Goal: Information Seeking & Learning: Learn about a topic

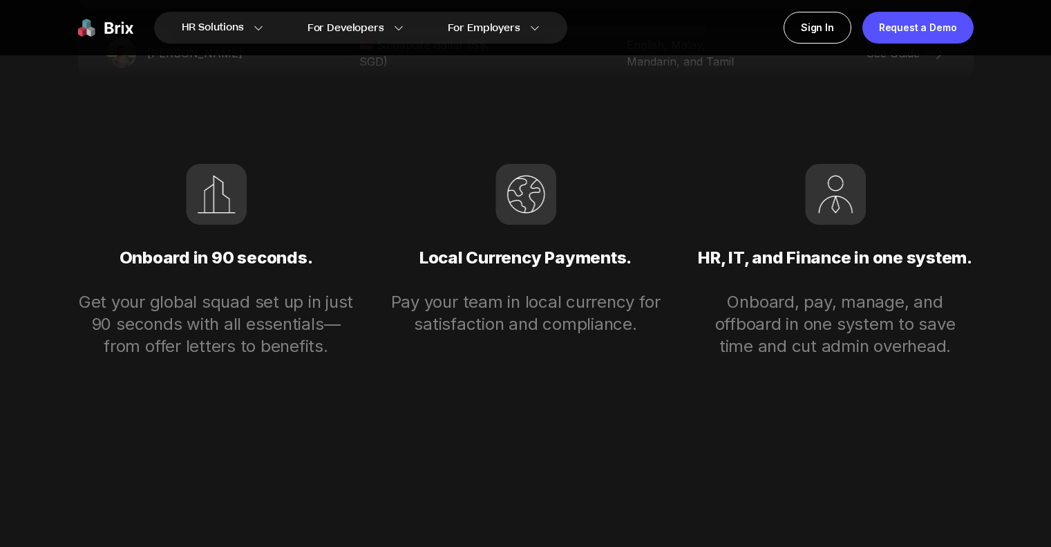
scroll to position [2930, 0]
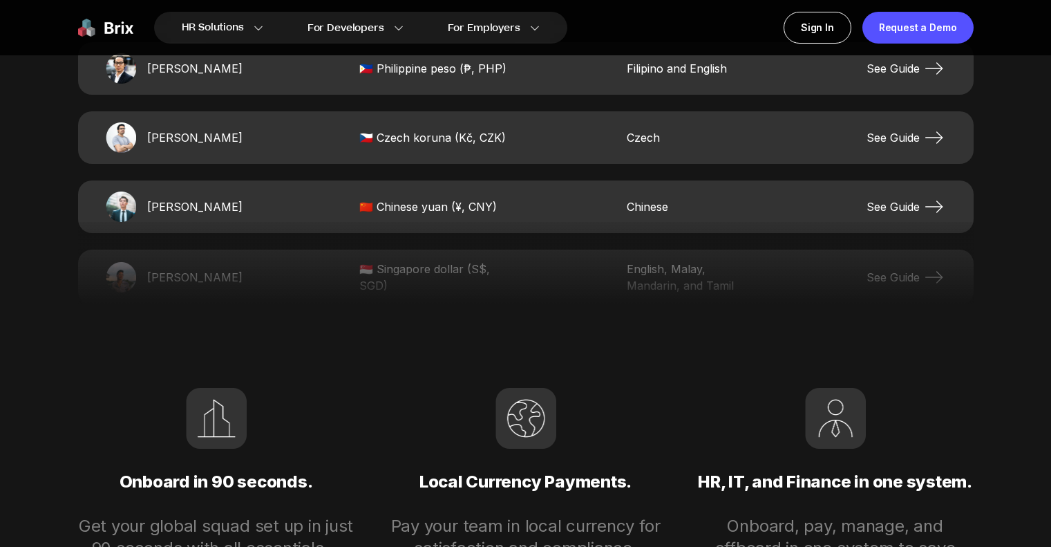
click at [127, 29] on img at bounding box center [105, 28] width 55 height 32
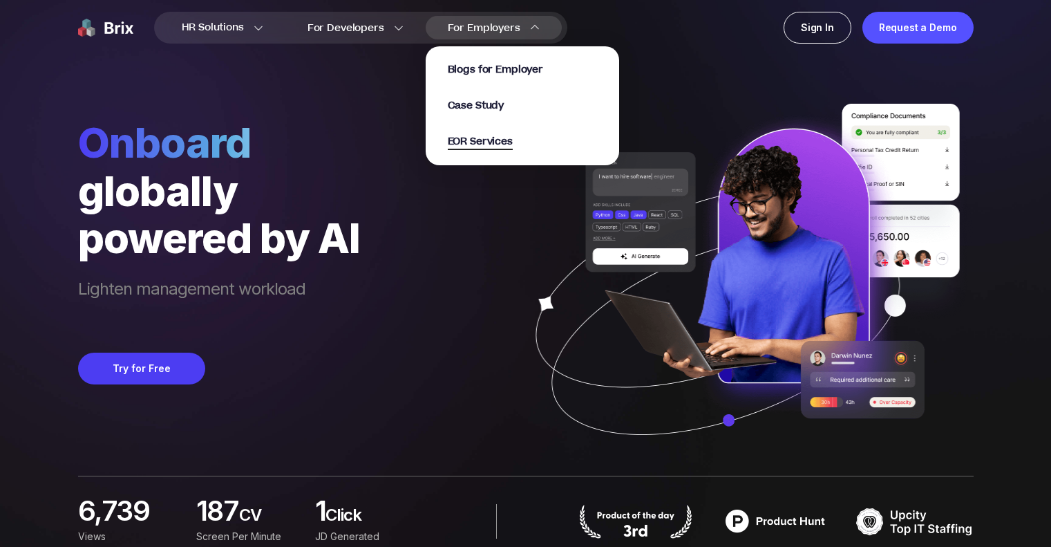
click at [497, 142] on span "EOR Services" at bounding box center [480, 142] width 65 height 16
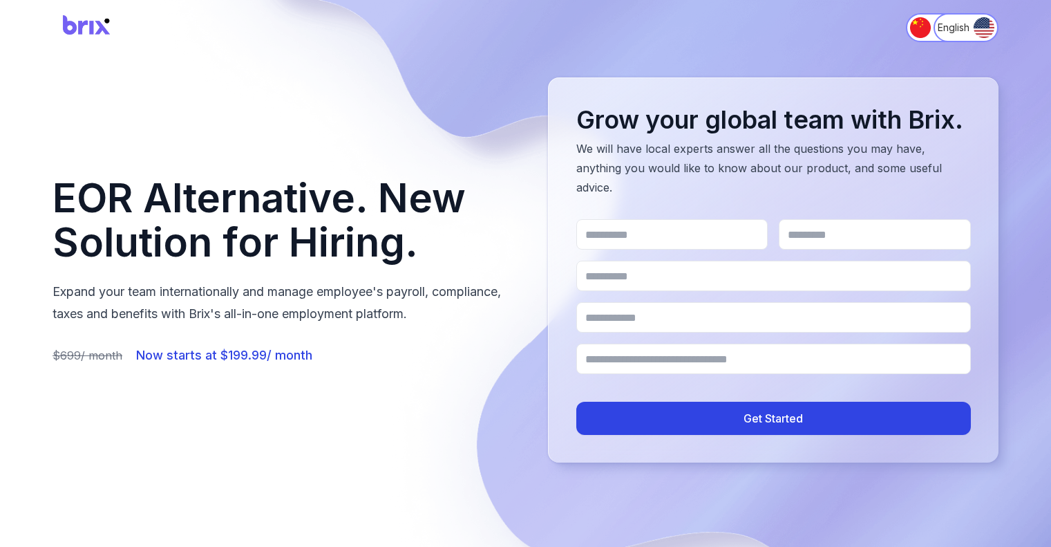
click at [88, 22] on img at bounding box center [87, 28] width 69 height 37
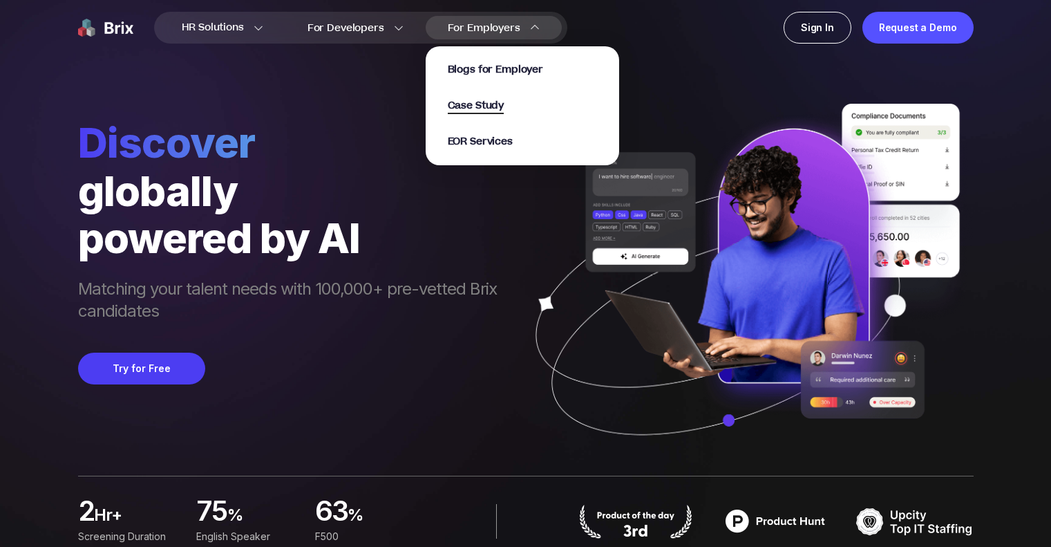
click at [483, 104] on span "Case Study" at bounding box center [476, 106] width 57 height 16
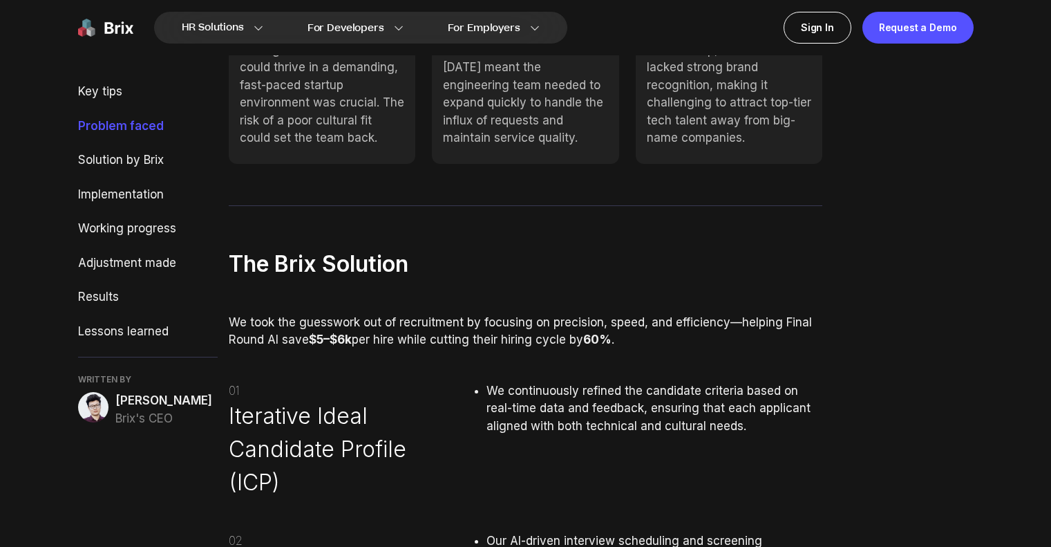
scroll to position [1415, 0]
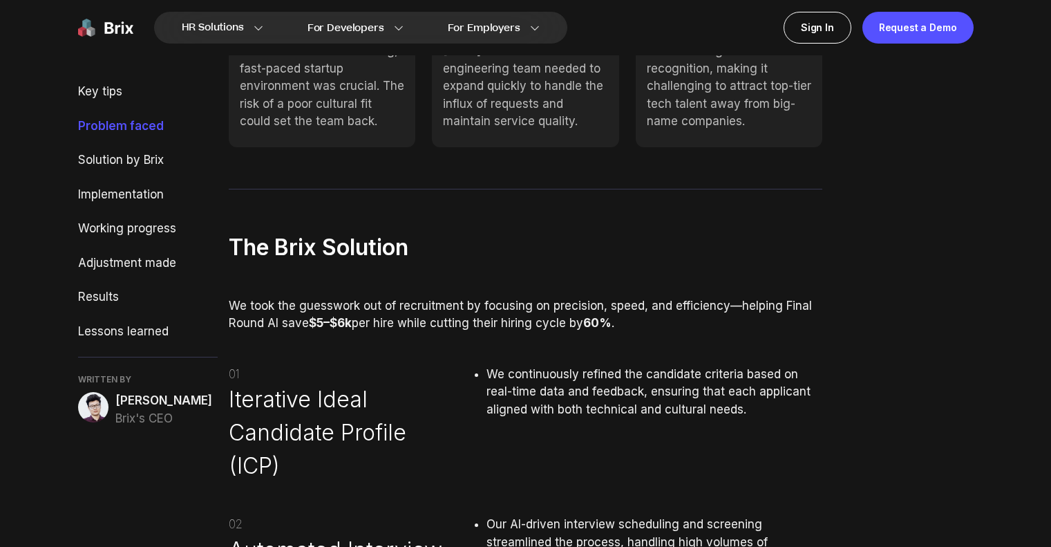
click at [439, 387] on span "Iterative Ideal Candidate Profile (ICP)" at bounding box center [345, 433] width 233 height 100
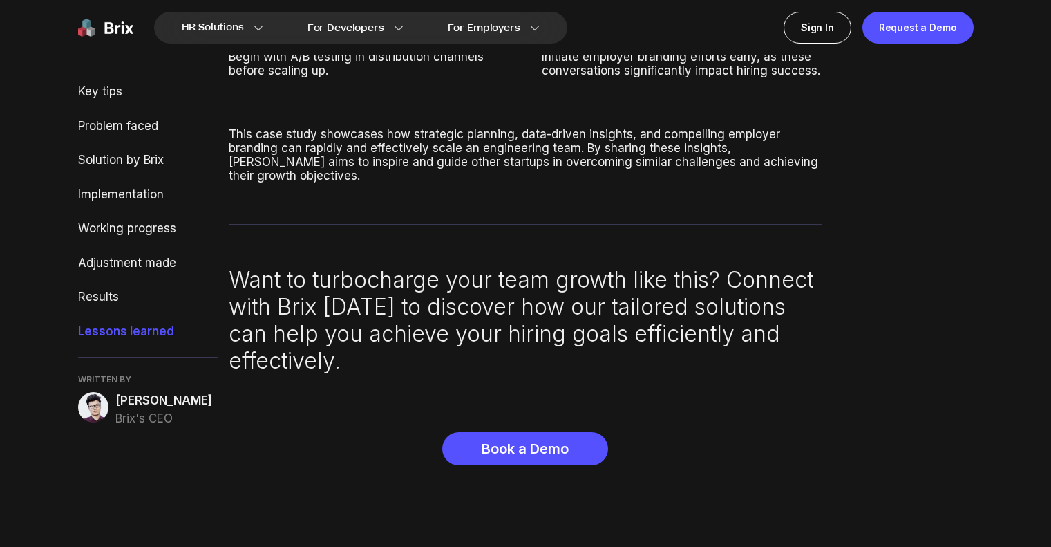
scroll to position [5098, 0]
click at [93, 411] on img at bounding box center [93, 407] width 30 height 30
click at [511, 433] on div "Book a Demo" at bounding box center [525, 449] width 166 height 33
click at [93, 223] on div "Working progress" at bounding box center [148, 229] width 140 height 18
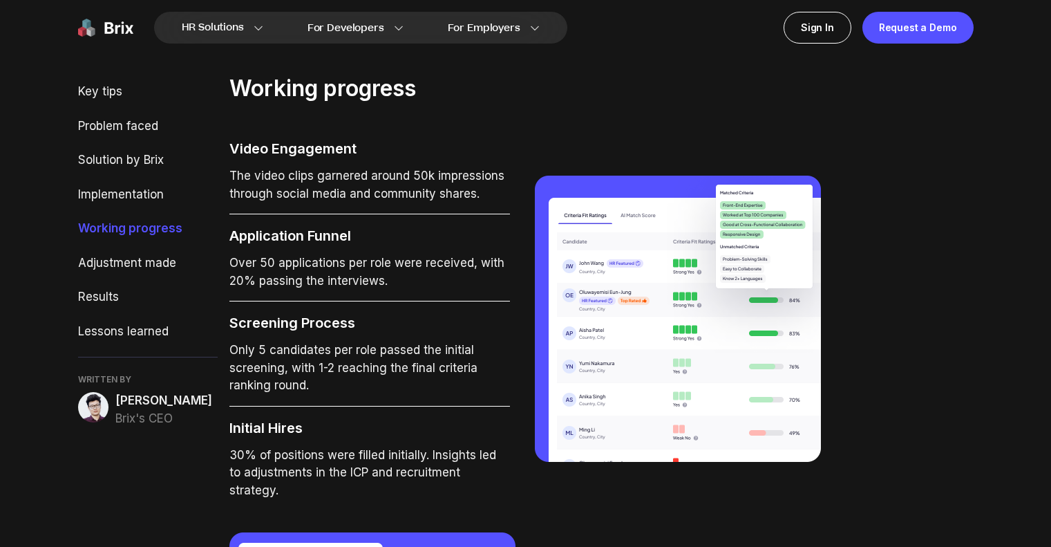
scroll to position [3385, 0]
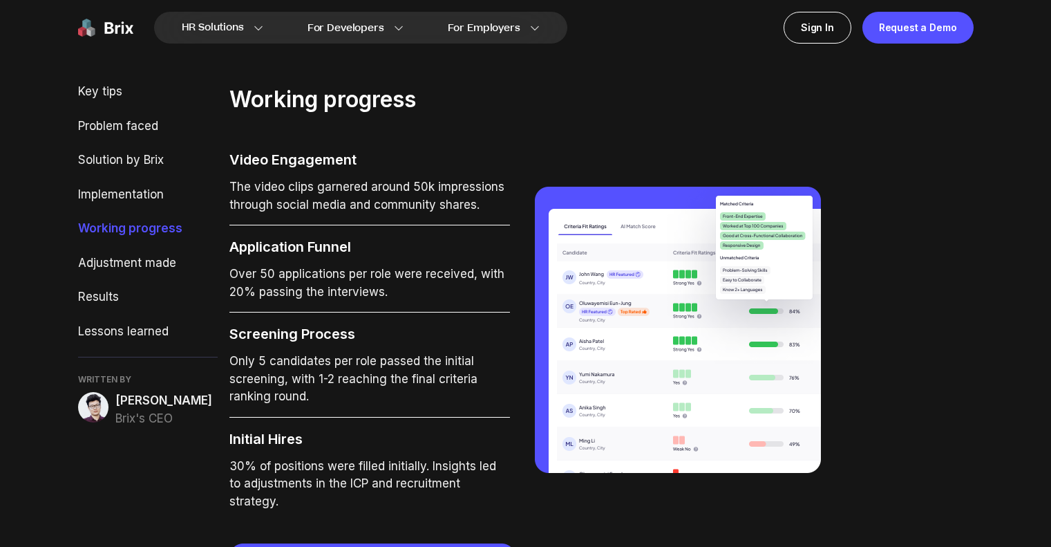
click at [88, 180] on div "Key tips Problem faced Solution by Brix Implementation Working progress Adjustm…" at bounding box center [148, 255] width 140 height 344
click at [91, 181] on div "Key tips Problem faced Solution by Brix Implementation Working progress Adjustm…" at bounding box center [148, 255] width 140 height 344
click at [105, 162] on div "Solution by Brix" at bounding box center [148, 160] width 140 height 18
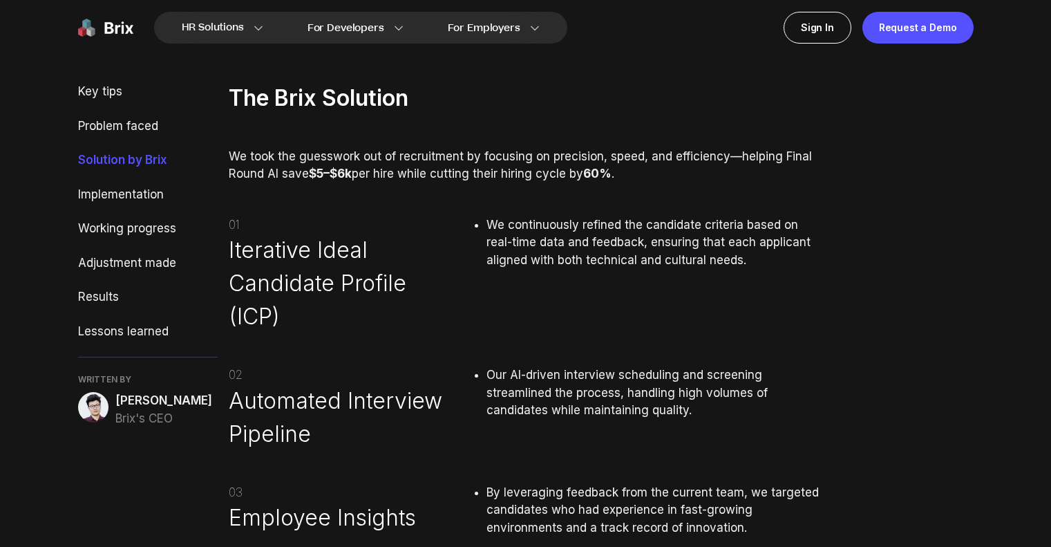
scroll to position [1562, 0]
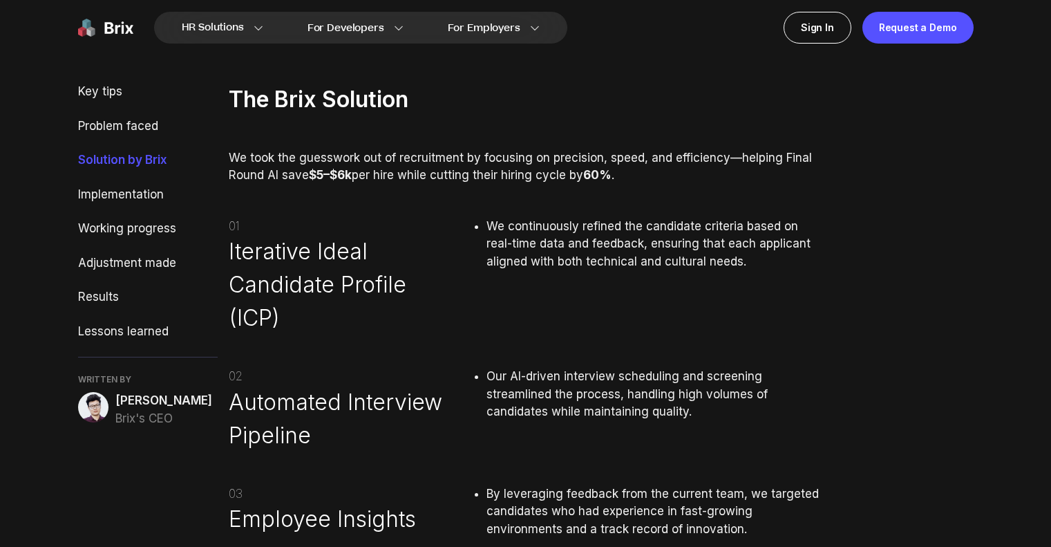
click at [117, 143] on div "Key tips Problem faced Solution by Brix Implementation Working progress Adjustm…" at bounding box center [148, 255] width 140 height 344
click at [102, 124] on div "Problem faced" at bounding box center [148, 126] width 140 height 18
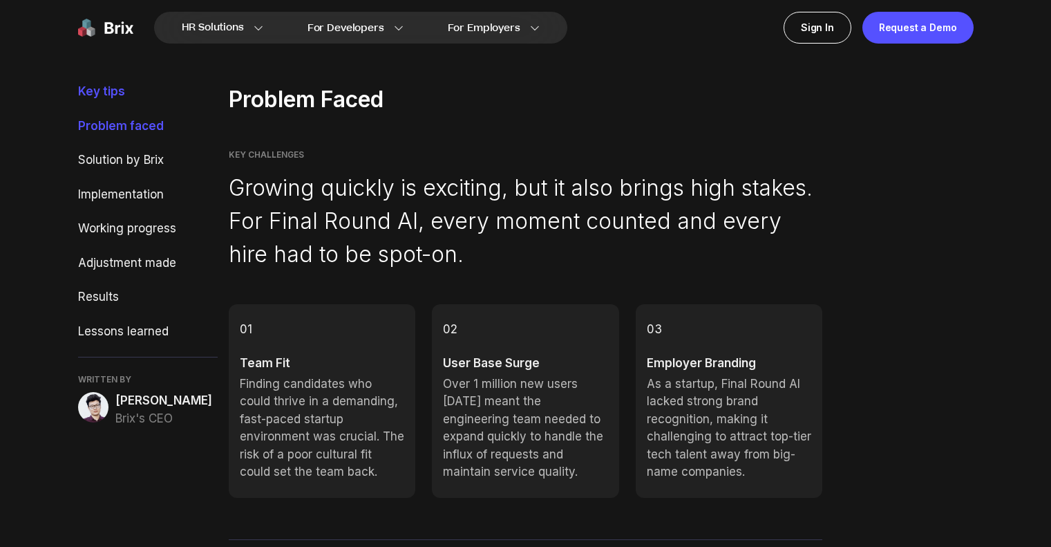
click at [91, 84] on div "Key tips" at bounding box center [148, 92] width 140 height 18
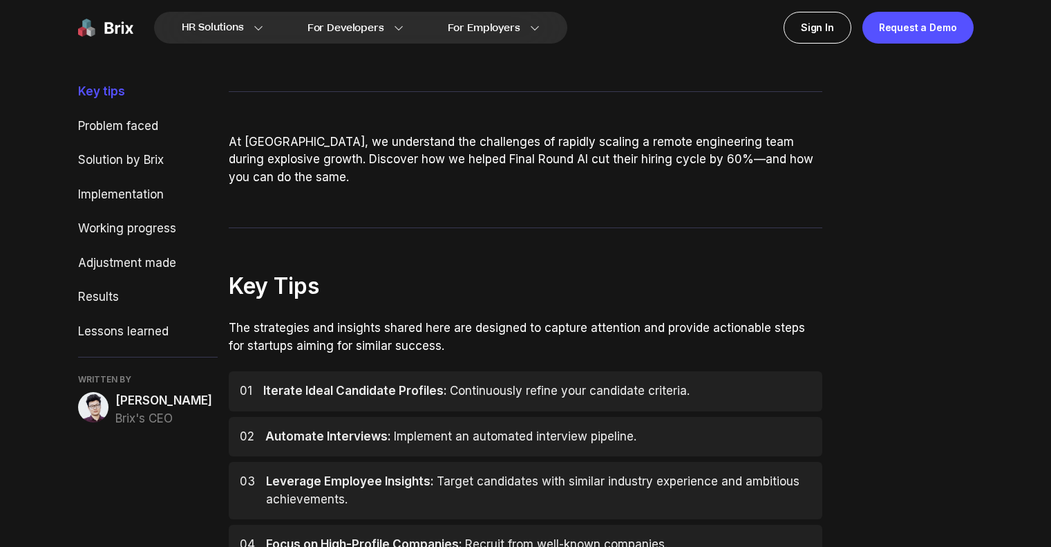
scroll to position [0, 0]
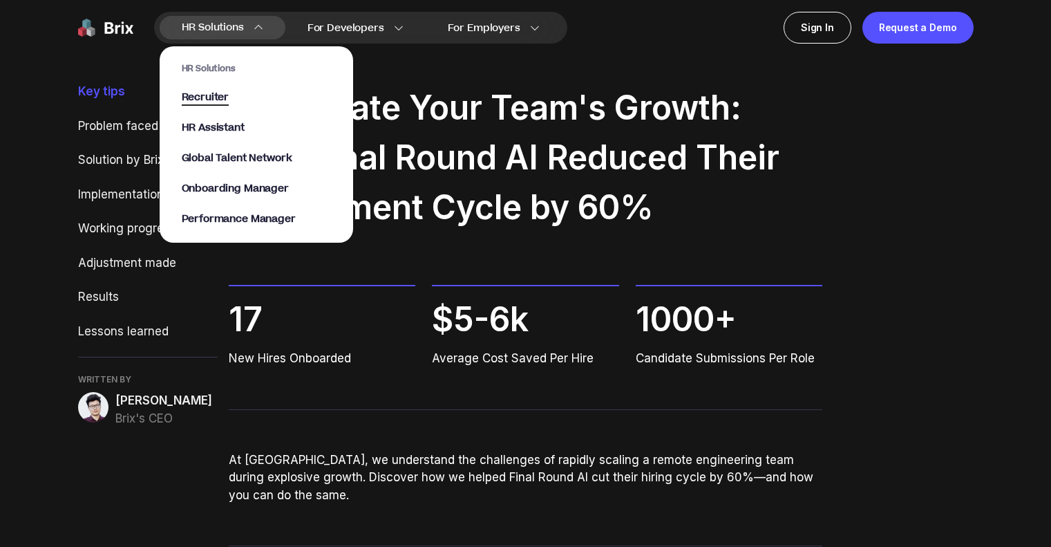
click at [217, 93] on span "Recruiter" at bounding box center [206, 98] width 48 height 16
